Goal: Task Accomplishment & Management: Use online tool/utility

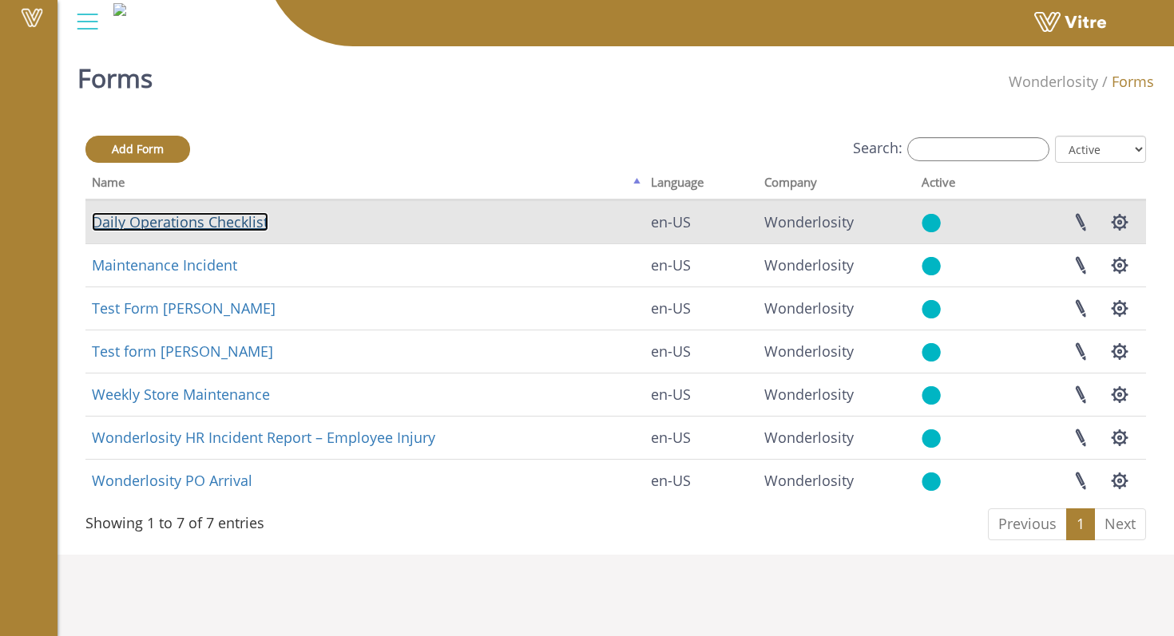
click at [249, 226] on link "Daily Operations Checklist" at bounding box center [180, 221] width 176 height 19
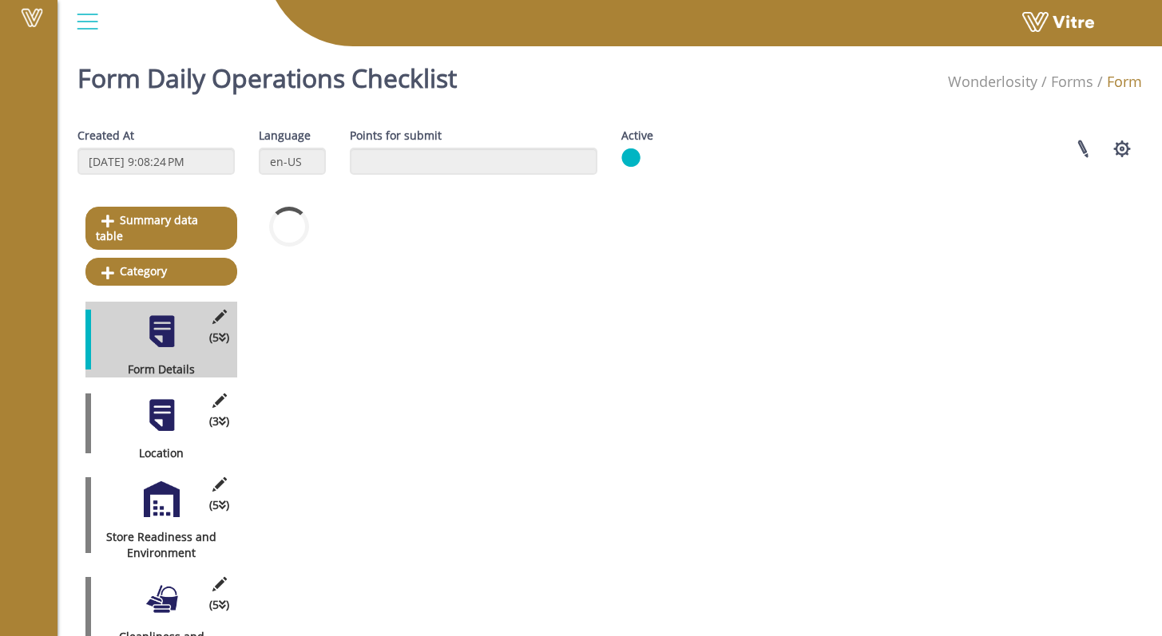
click at [160, 408] on div at bounding box center [162, 416] width 36 height 36
